Goal: Information Seeking & Learning: Check status

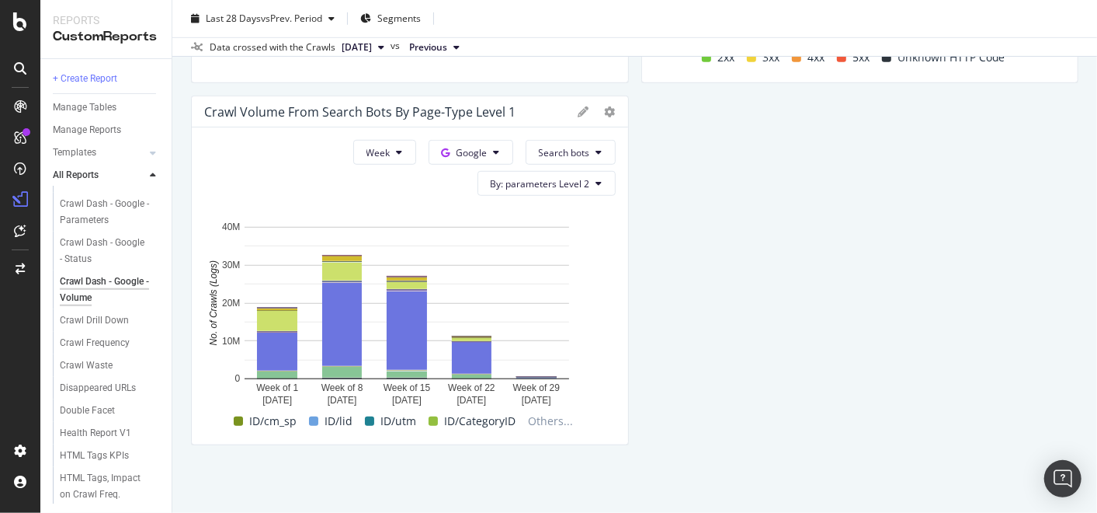
scroll to position [3847, 0]
